Goal: Task Accomplishment & Management: Manage account settings

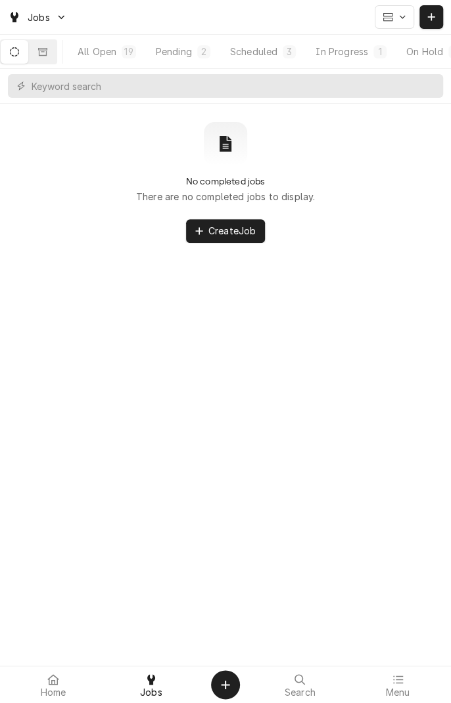
click at [354, 56] on div "In Progress" at bounding box center [341, 52] width 53 height 14
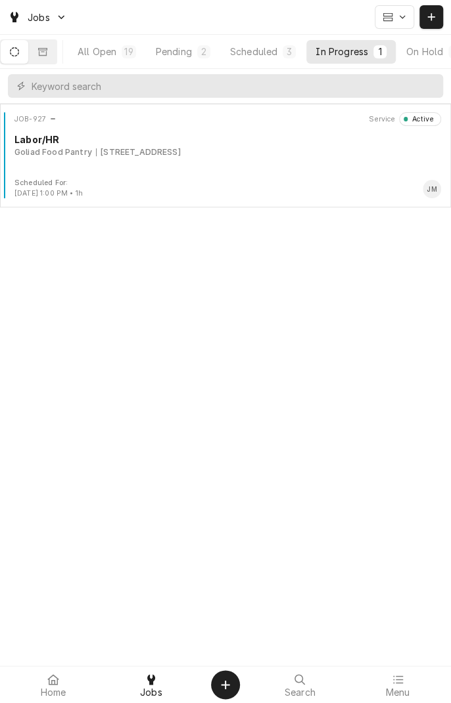
click at [234, 180] on div "Scheduled For: Sep 19th, 2025 - 1:00 PM • 1h JM" at bounding box center [225, 188] width 440 height 21
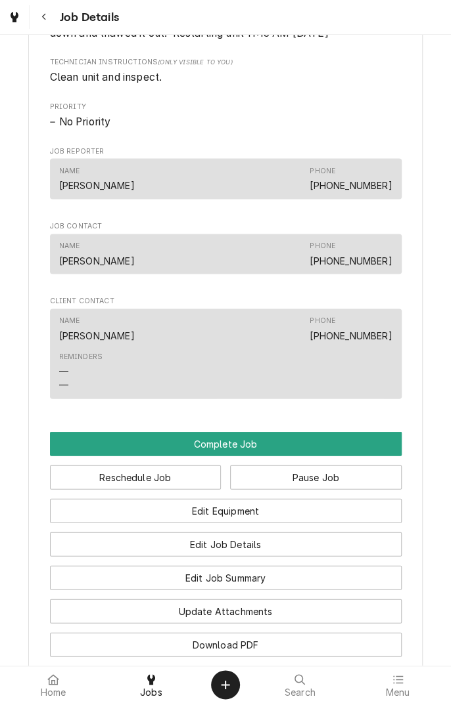
scroll to position [681, 0]
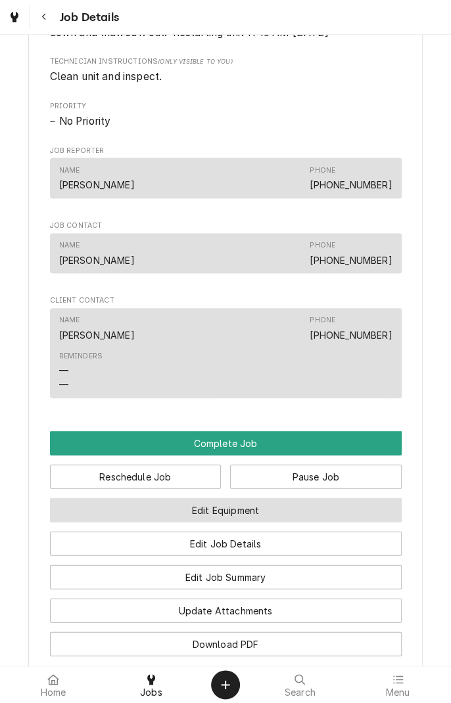
click at [275, 522] on button "Edit Equipment" at bounding box center [225, 510] width 351 height 24
